Goal: Complete application form

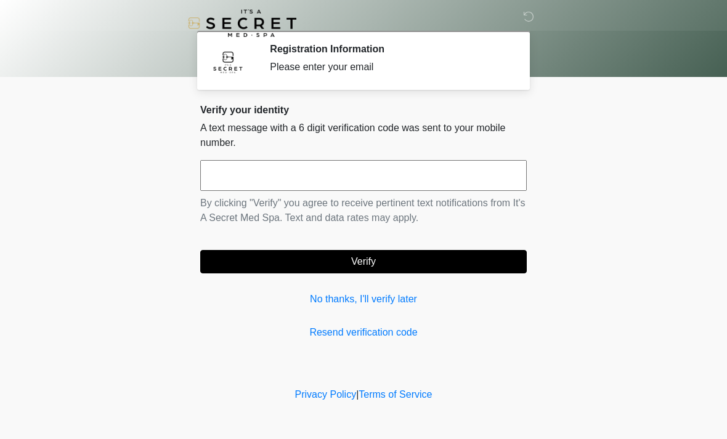
click at [228, 177] on input "text" at bounding box center [363, 175] width 326 height 31
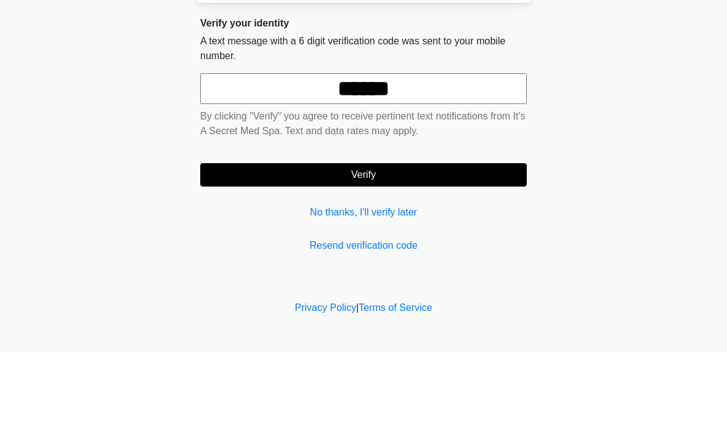
type input "******"
click at [326, 250] on button "Verify" at bounding box center [363, 261] width 326 height 23
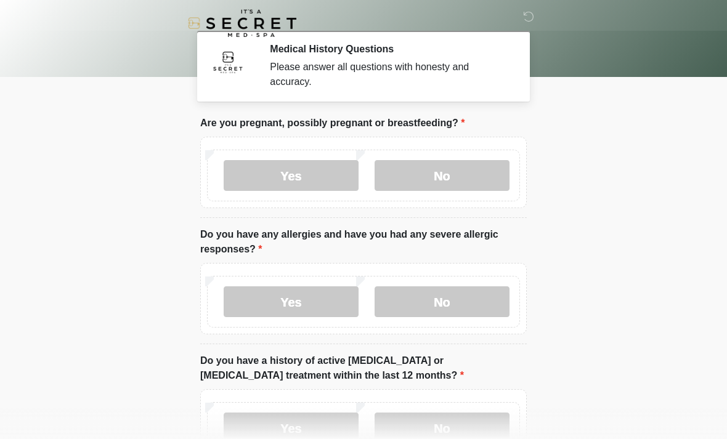
click at [414, 169] on label "No" at bounding box center [441, 175] width 135 height 31
click at [422, 306] on label "No" at bounding box center [441, 301] width 135 height 31
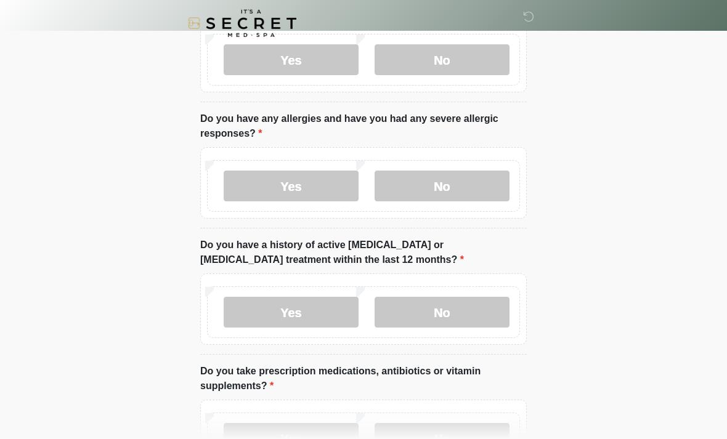
scroll to position [126, 0]
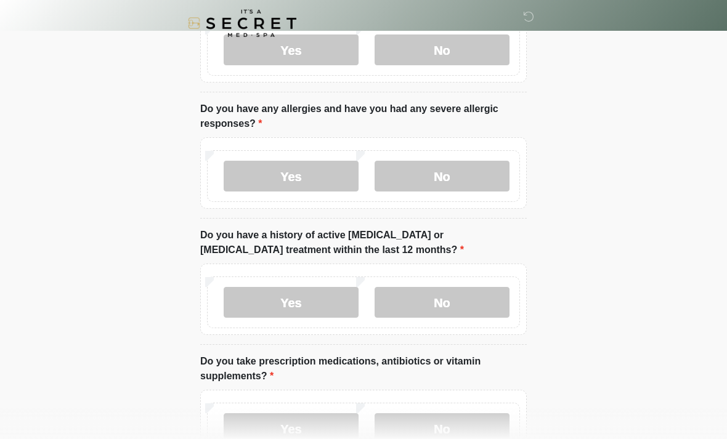
click at [408, 302] on label "No" at bounding box center [441, 302] width 135 height 31
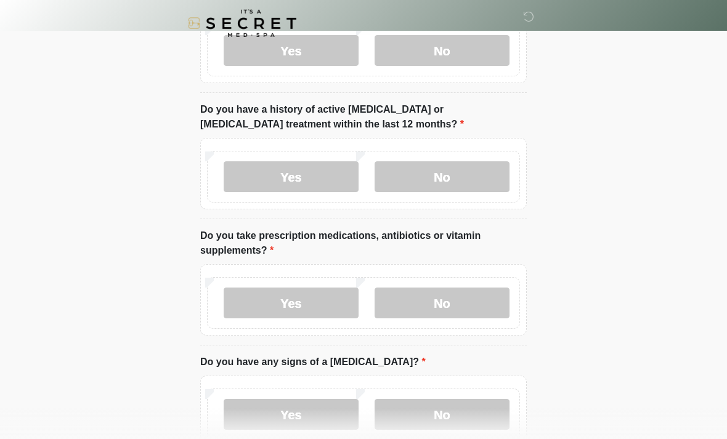
scroll to position [256, 0]
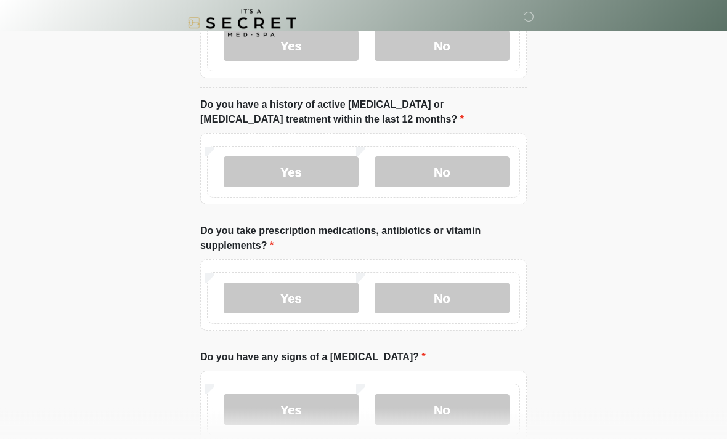
click at [429, 302] on label "No" at bounding box center [441, 298] width 135 height 31
click at [415, 406] on label "No" at bounding box center [441, 409] width 135 height 31
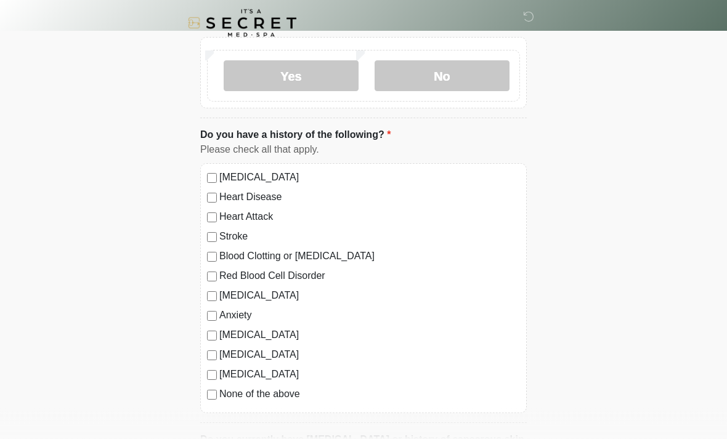
scroll to position [590, 0]
click at [207, 398] on div "None of the above" at bounding box center [363, 393] width 313 height 15
click at [206, 397] on div "[MEDICAL_DATA] Heart Disease Heart Attack Stroke Blood Clotting or [MEDICAL_DAT…" at bounding box center [363, 288] width 326 height 250
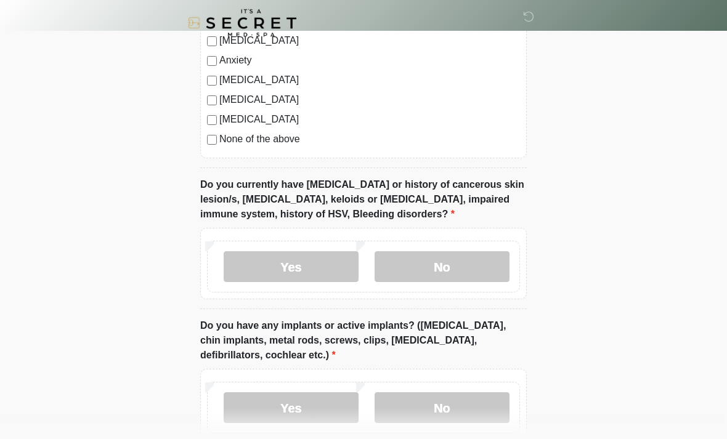
scroll to position [850, 0]
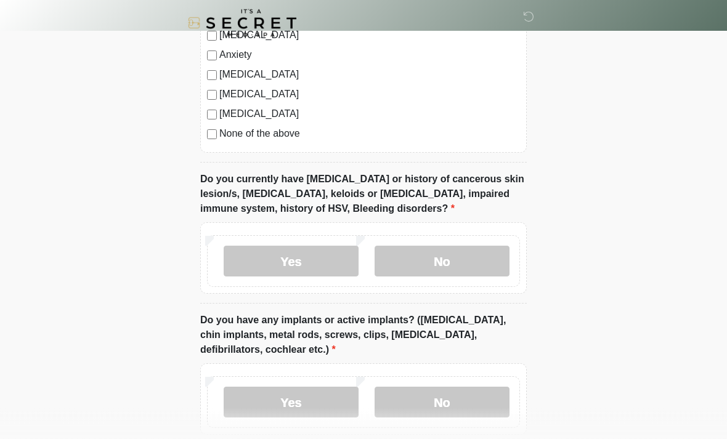
click at [406, 272] on label "No" at bounding box center [441, 261] width 135 height 31
click at [406, 400] on label "No" at bounding box center [441, 402] width 135 height 31
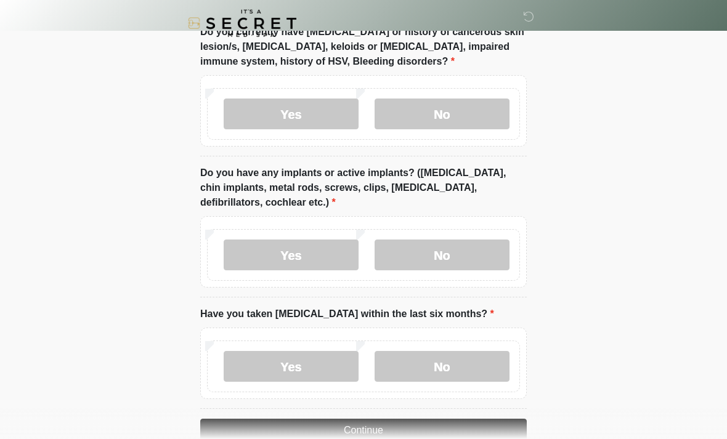
scroll to position [1025, 0]
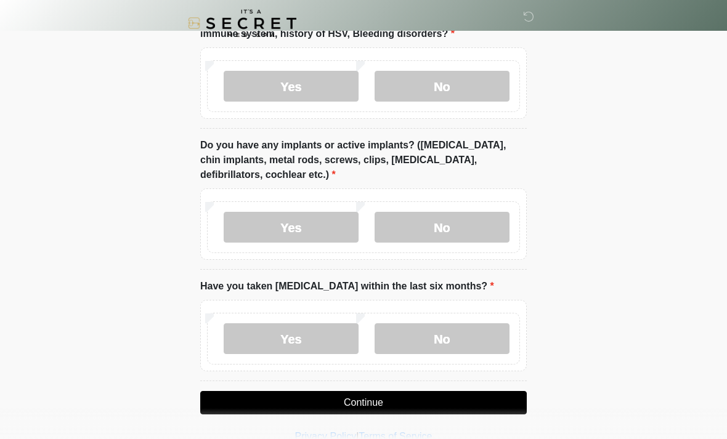
click at [417, 337] on label "No" at bounding box center [441, 338] width 135 height 31
click at [347, 398] on button "Continue" at bounding box center [363, 402] width 326 height 23
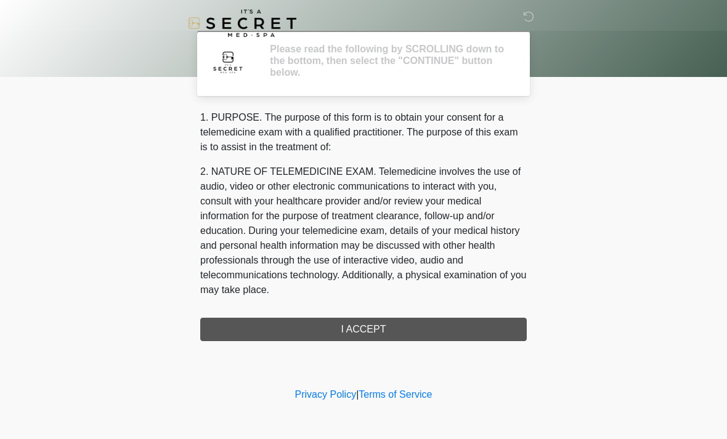
scroll to position [0, 0]
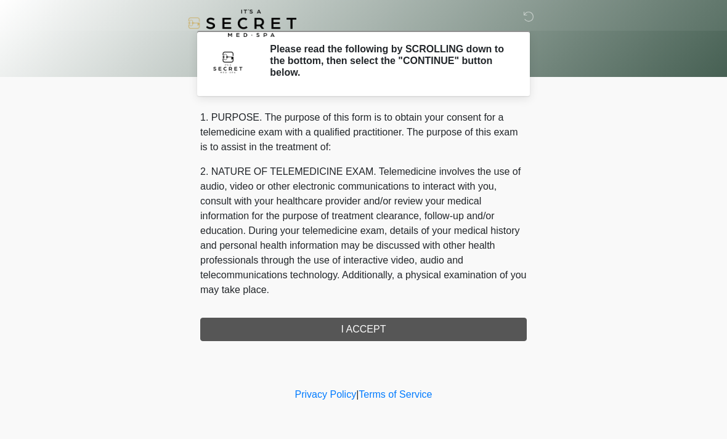
click at [236, 334] on div "1. PURPOSE. The purpose of this form is to obtain your consent for a telemedici…" at bounding box center [363, 225] width 326 height 231
click at [331, 329] on div "1. PURPOSE. The purpose of this form is to obtain your consent for a telemedici…" at bounding box center [363, 225] width 326 height 231
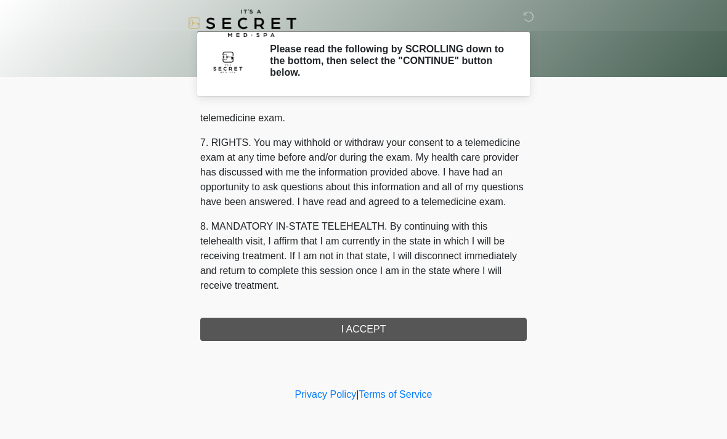
scroll to position [521, 0]
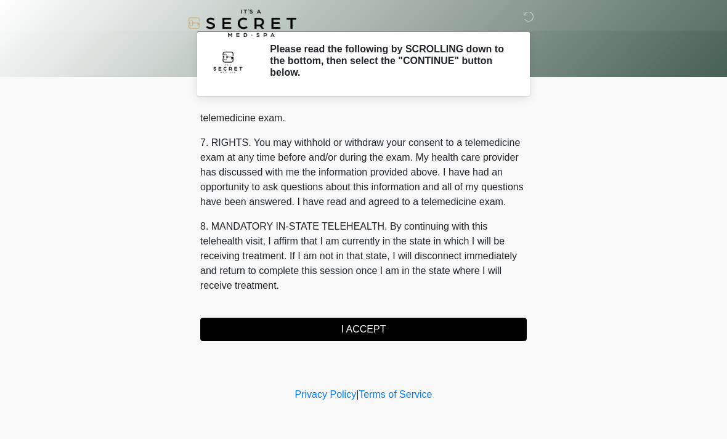
click at [342, 326] on button "I ACCEPT" at bounding box center [363, 329] width 326 height 23
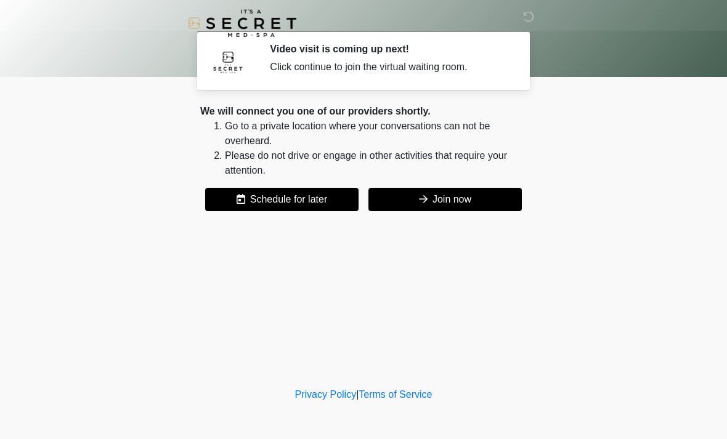
click at [424, 200] on icon at bounding box center [423, 199] width 9 height 10
